Goal: Contribute content: Contribute content

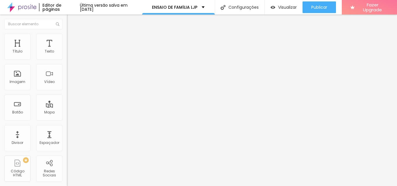
click at [67, 53] on span "Encaixotado" at bounding box center [78, 50] width 23 height 5
click at [67, 61] on div "Completo" at bounding box center [100, 59] width 67 height 3
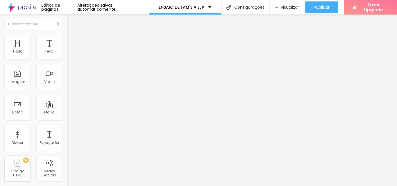
click at [67, 56] on span "Encaixotado" at bounding box center [78, 53] width 23 height 5
click at [67, 38] on li "Estilo" at bounding box center [100, 37] width 67 height 6
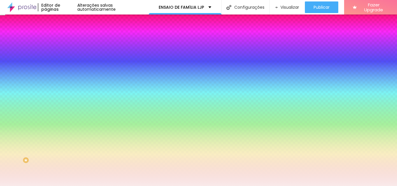
click at [72, 41] on span "Avançado" at bounding box center [81, 43] width 19 height 5
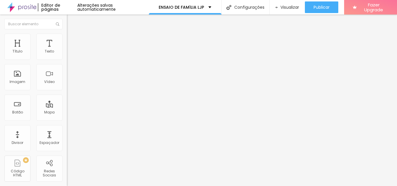
type input "25"
type input "20"
type input "15"
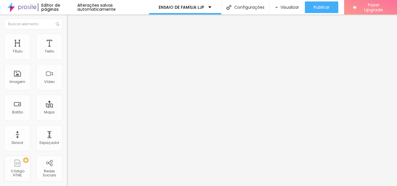
type input "15"
type input "10"
type input "5"
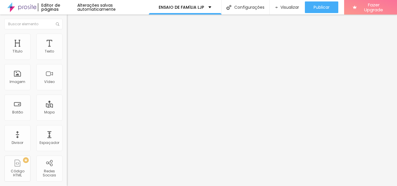
drag, startPoint x: 44, startPoint y: 57, endPoint x: 20, endPoint y: 54, distance: 24.1
type input "5"
click at [67, 113] on input "range" at bounding box center [86, 115] width 38 height 5
click at [71, 21] on img "button" at bounding box center [73, 21] width 5 height 5
type input "26"
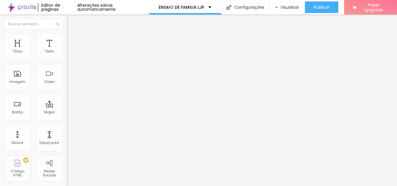
type input "26"
type input "20"
type input "19"
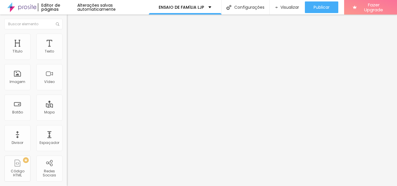
type input "18"
type input "17"
type input "16"
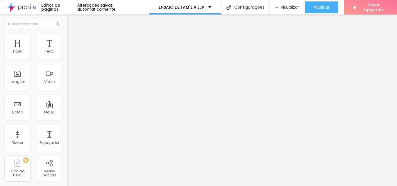
type input "16"
type input "17"
type input "18"
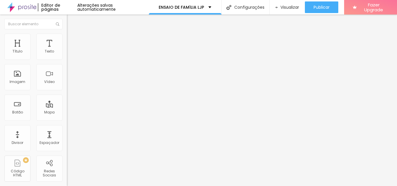
type input "19"
type input "20"
type input "21"
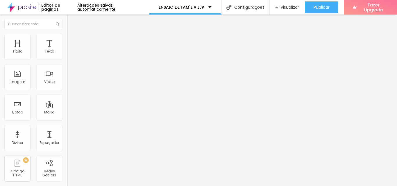
type input "21"
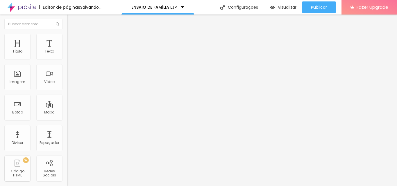
drag, startPoint x: 44, startPoint y: 58, endPoint x: 33, endPoint y: 56, distance: 10.9
type input "21"
click at [67, 107] on input "range" at bounding box center [86, 109] width 38 height 5
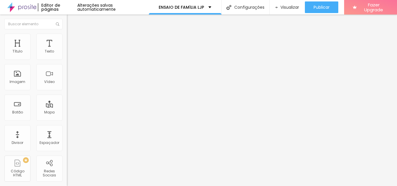
click at [67, 38] on li "Avançado" at bounding box center [100, 37] width 67 height 6
type input "30"
type input "28"
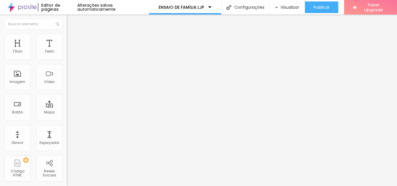
type input "26"
type input "24"
type input "22"
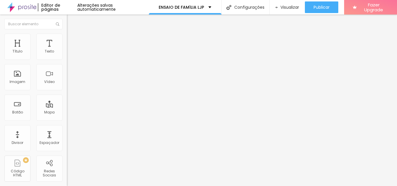
type input "22"
type input "21"
type input "20"
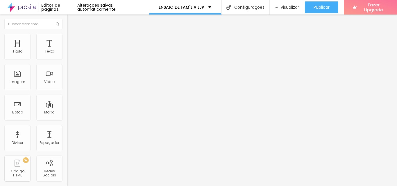
type input "19"
type input "18"
drag, startPoint x: 23, startPoint y: 69, endPoint x: 19, endPoint y: 67, distance: 4.6
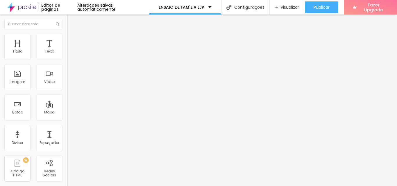
type input "18"
type input "23"
type input "18"
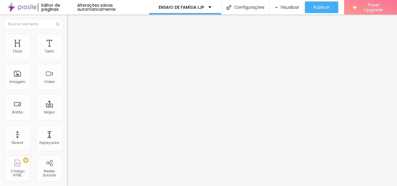
type input "18"
type input "17"
type input "16"
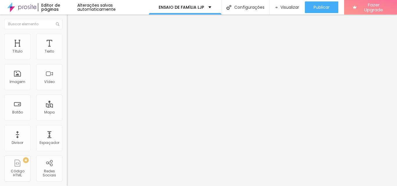
type input "15"
type input "13"
type input "12"
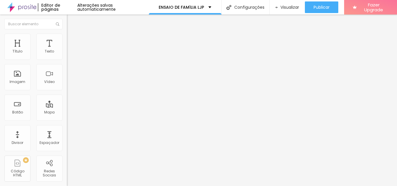
type input "12"
drag, startPoint x: 21, startPoint y: 58, endPoint x: 17, endPoint y: 57, distance: 3.7
type input "12"
click at [67, 107] on input "range" at bounding box center [86, 109] width 38 height 5
click at [72, 34] on span "Estilo" at bounding box center [76, 31] width 9 height 5
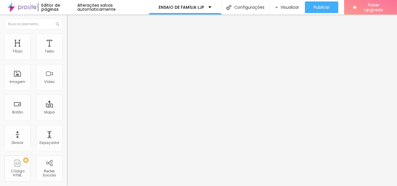
type input "1.7"
type input "1.6"
type input "1.5"
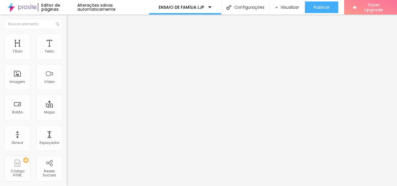
type input "1.5"
type input "1.4"
drag, startPoint x: 42, startPoint y: 79, endPoint x: 59, endPoint y: 79, distance: 17.5
type input "1.4"
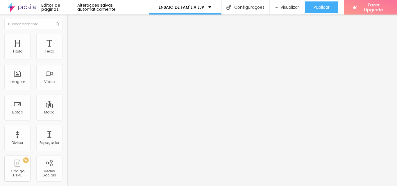
click at [67, 36] on img at bounding box center [69, 36] width 5 height 5
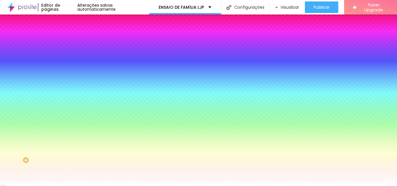
type input "2"
type input "8"
type input "21"
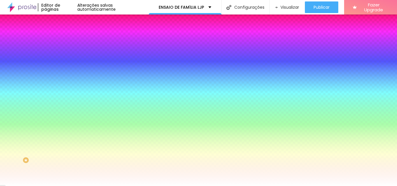
type input "21"
type input "25"
type input "26"
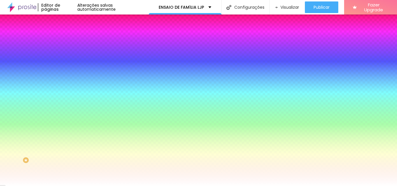
type input "31"
type input "33"
type input "35"
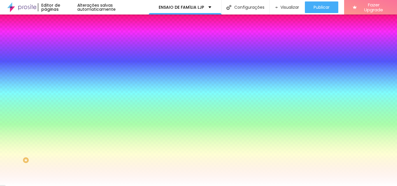
type input "35"
type input "38"
type input "41"
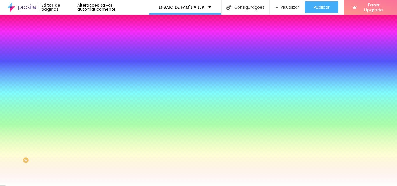
type input "44"
type input "48"
type input "54"
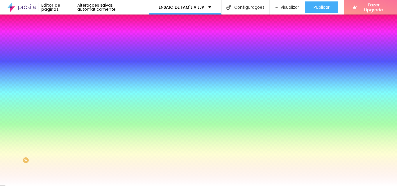
type input "54"
type input "58"
type input "64"
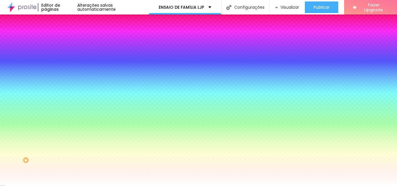
type input "67"
type input "71"
type input "74"
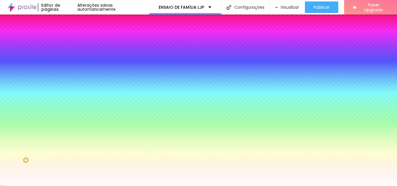
type input "74"
type input "77"
type input "81"
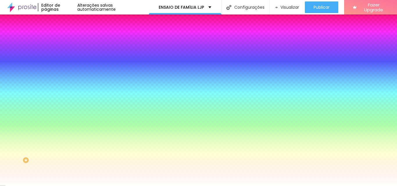
type input "84"
type input "86"
type input "87"
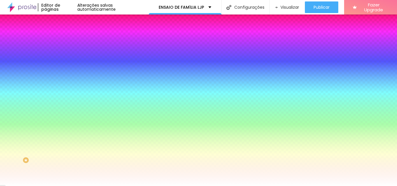
type input "87"
type input "89"
type input "91"
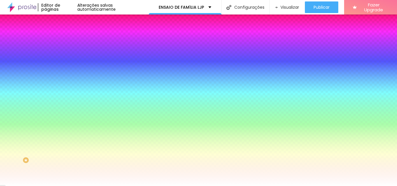
type input "92"
type input "94"
type input "95"
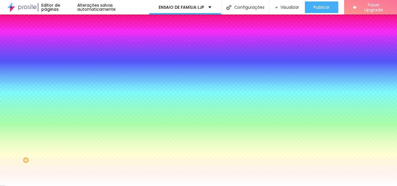
type input "95"
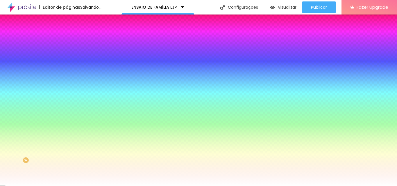
type input "168"
type input "200"
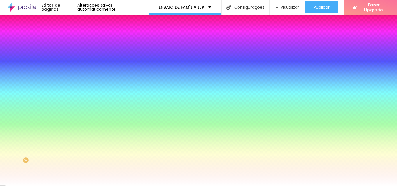
type input "87"
type input "54"
type input "51"
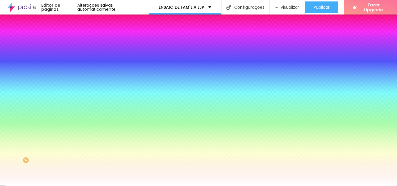
type input "51"
type input "49"
type input "44"
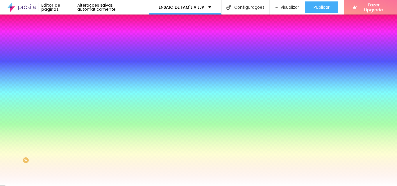
type input "43"
type input "39"
type input "38"
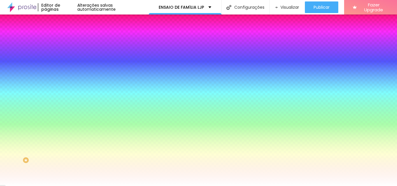
type input "38"
type input "31"
type input "26"
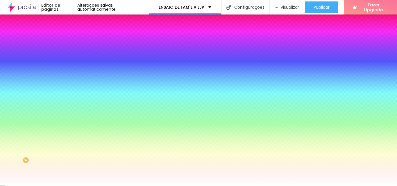
type input "18"
type input "13"
type input "11"
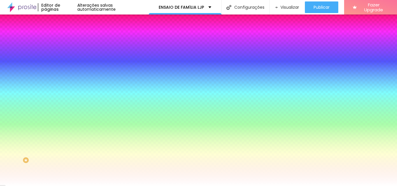
type input "11"
type input "10"
type input "8"
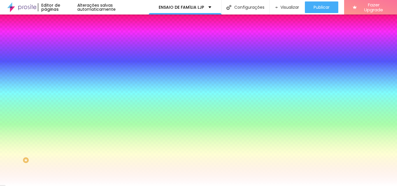
type input "10"
type input "11"
type input "13"
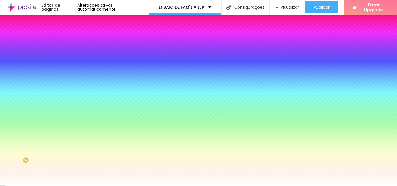
type input "13"
type input "18"
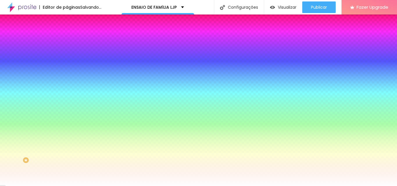
drag, startPoint x: 14, startPoint y: 71, endPoint x: 17, endPoint y: 69, distance: 3.3
type input "18"
click at [67, 129] on input "range" at bounding box center [86, 131] width 38 height 5
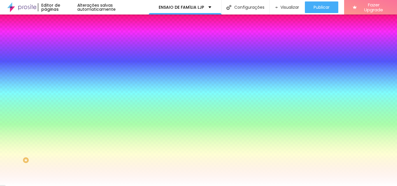
click at [67, 56] on div at bounding box center [100, 56] width 67 height 0
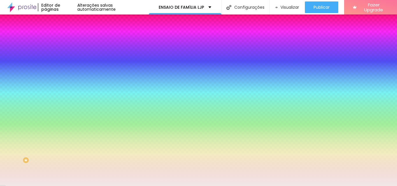
type input "#F3ECEC"
click at [9, 10] on div at bounding box center [8, 9] width 1 height 1
click at [67, 51] on div "Cor de fundo Voltar ao padrão #F3ECEC 18 Borda arredondada" at bounding box center [100, 94] width 67 height 98
type input "16"
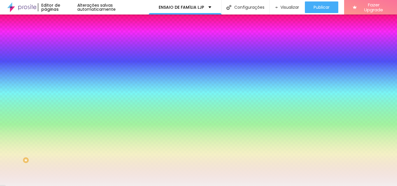
type input "15"
type input "13"
type input "11"
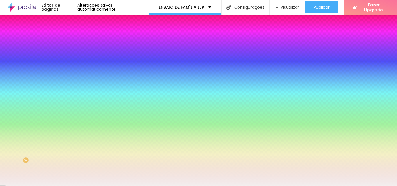
type input "11"
click at [67, 129] on input "range" at bounding box center [86, 131] width 38 height 5
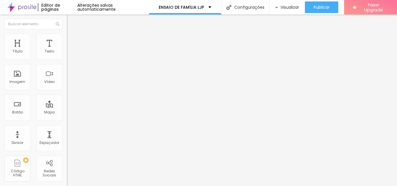
click at [67, 91] on span "1:1 Quadrado" at bounding box center [78, 88] width 23 height 5
click at [67, 95] on span "Cinema" at bounding box center [74, 92] width 15 height 5
click at [67, 104] on span "Quadrado" at bounding box center [76, 101] width 19 height 5
click at [67, 107] on span "Original" at bounding box center [74, 104] width 14 height 5
click at [67, 95] on span "Cinema" at bounding box center [74, 92] width 15 height 5
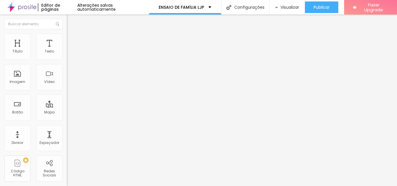
click at [67, 137] on div at bounding box center [100, 139] width 67 height 5
type input "44"
type input "41"
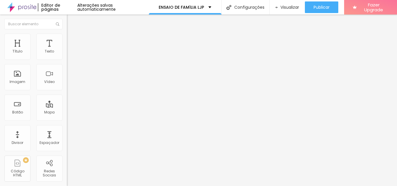
type input "30"
type input "32"
type input "34"
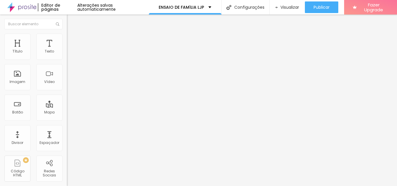
type input "34"
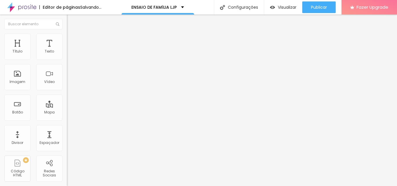
type input "36"
type input "37"
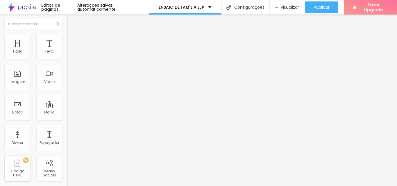
drag, startPoint x: 26, startPoint y: 122, endPoint x: 23, endPoint y: 120, distance: 3.5
click at [67, 137] on input "range" at bounding box center [86, 139] width 38 height 5
drag, startPoint x: 22, startPoint y: 123, endPoint x: 24, endPoint y: 121, distance: 3.3
click at [67, 137] on input "range" at bounding box center [86, 139] width 38 height 5
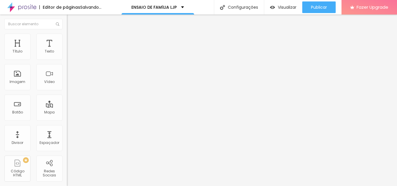
drag, startPoint x: 17, startPoint y: 133, endPoint x: 12, endPoint y: 131, distance: 4.9
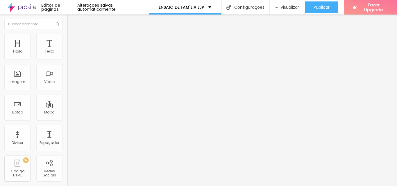
click at [67, 38] on li "Avançado" at bounding box center [100, 37] width 67 height 6
click at [67, 33] on img at bounding box center [69, 30] width 5 height 5
click at [67, 38] on img at bounding box center [69, 36] width 5 height 5
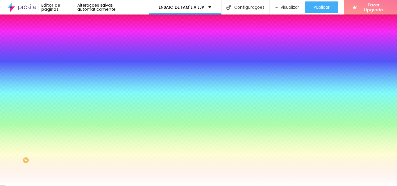
click at [67, 56] on div at bounding box center [100, 56] width 67 height 0
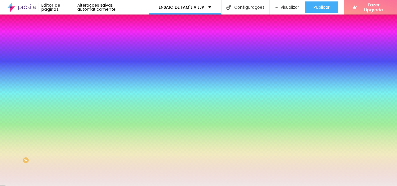
click at [15, 12] on div at bounding box center [15, 11] width 1 height 1
click at [72, 42] on span "Avançado" at bounding box center [81, 43] width 19 height 5
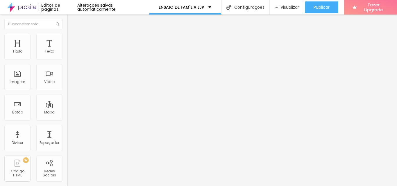
click at [67, 113] on input "range" at bounding box center [86, 115] width 38 height 5
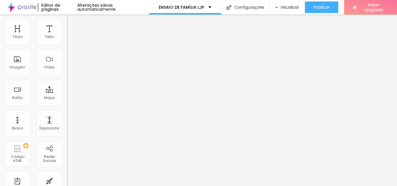
scroll to position [22, 0]
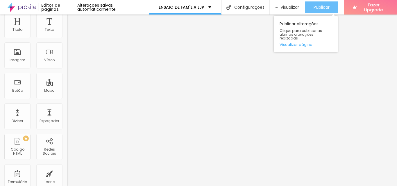
drag, startPoint x: 323, startPoint y: 7, endPoint x: 327, endPoint y: 15, distance: 9.9
click at [323, 6] on span "Publicar" at bounding box center [322, 7] width 16 height 5
